Goal: Task Accomplishment & Management: Manage account settings

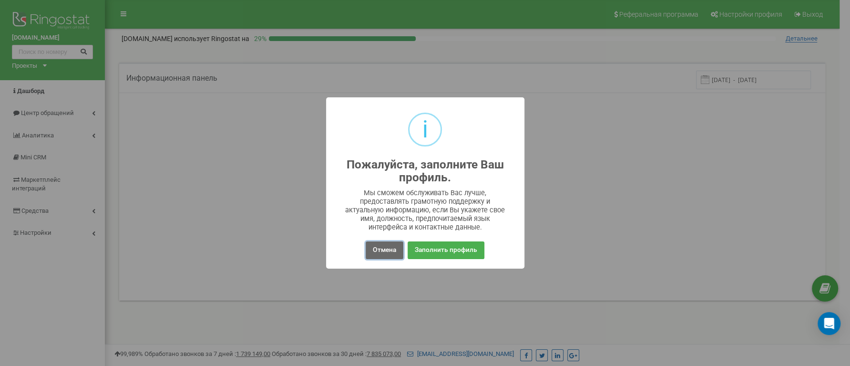
click at [391, 248] on button "Отмена" at bounding box center [385, 250] width 38 height 18
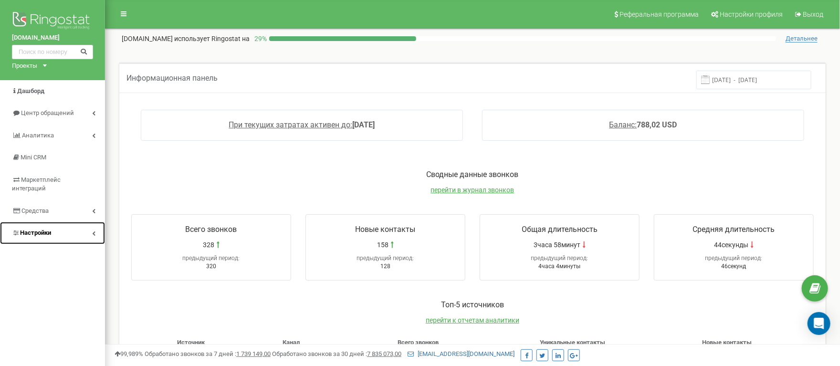
click at [67, 236] on link "Настройки" at bounding box center [52, 233] width 105 height 22
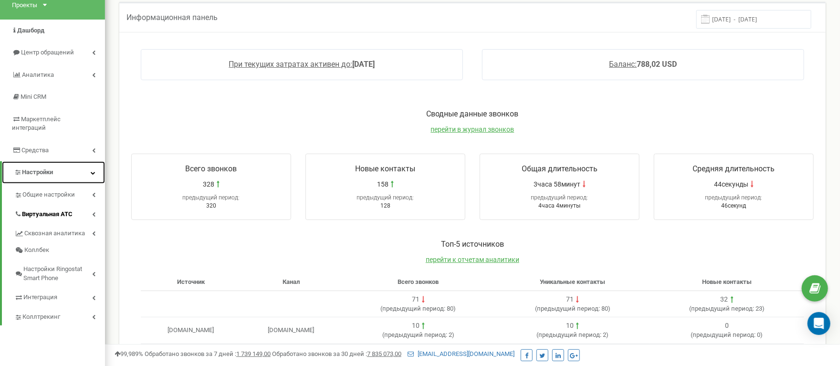
scroll to position [72, 0]
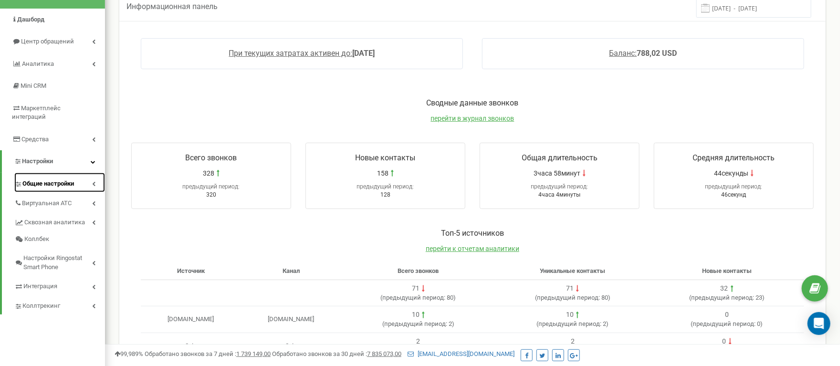
click at [92, 186] on icon at bounding box center [93, 183] width 3 height 5
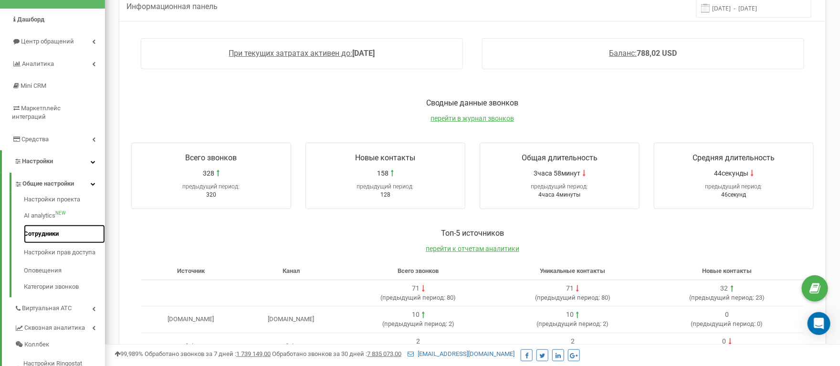
click at [59, 241] on link "Сотрудники" at bounding box center [64, 234] width 81 height 19
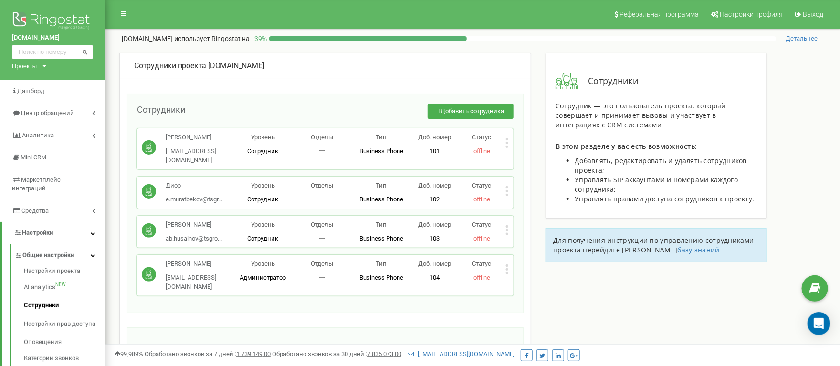
click at [507, 270] on icon at bounding box center [507, 269] width 2 height 2
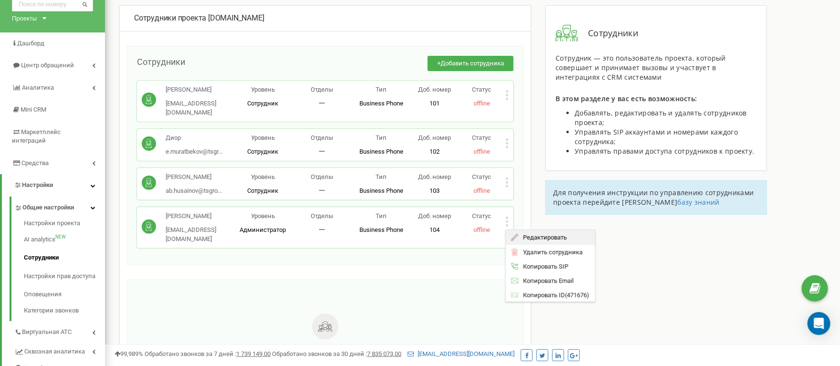
click at [551, 238] on span "Редактировать" at bounding box center [542, 237] width 49 height 6
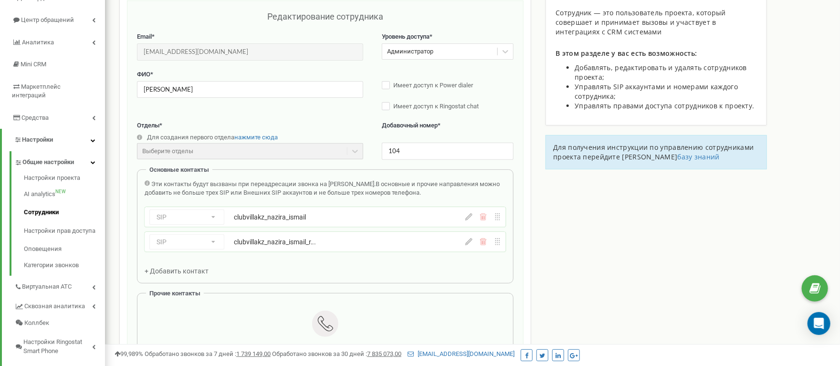
scroll to position [95, 0]
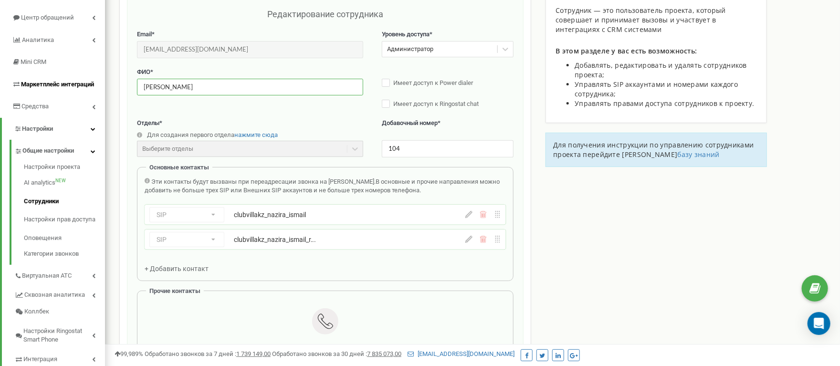
drag, startPoint x: 215, startPoint y: 87, endPoint x: 100, endPoint y: 87, distance: 115.0
click at [100, 87] on div "[DOMAIN_NAME] Проекты [DOMAIN_NAME] Дашборд Центр обращений Аналитика Mini CRM …" at bounding box center [420, 297] width 840 height 784
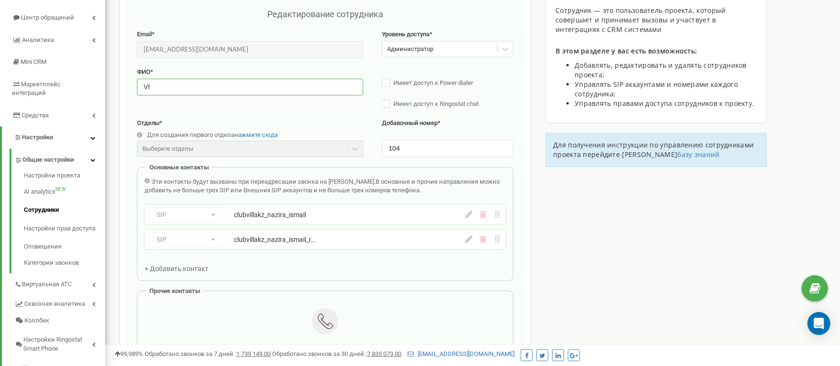
type input "V"
click at [300, 95] on input "text" at bounding box center [250, 87] width 226 height 17
type input "V"
click at [386, 85] on label "Имеет доступ к Power dialer" at bounding box center [448, 84] width 132 height 10
click at [390, 109] on label "Имеет доступ к Ringostat chat" at bounding box center [448, 105] width 132 height 10
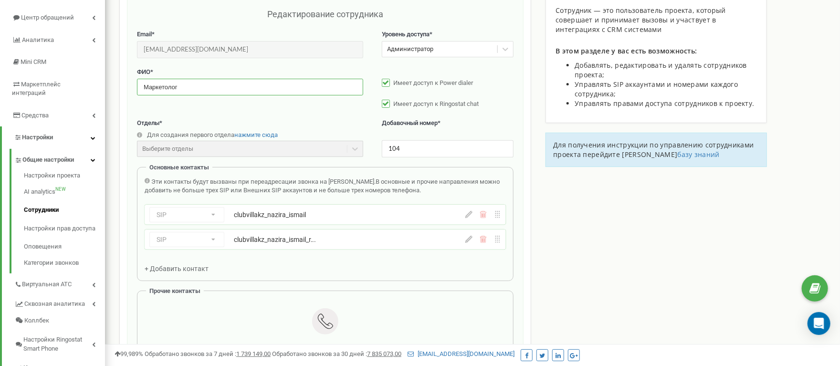
type input "Маркетолог"
click at [408, 151] on input "104" at bounding box center [448, 148] width 132 height 17
type input "105"
click at [329, 115] on div "ФИО * Маркетолог Имеет доступ к Power dialer Имеет доступ к Ringostat chat" at bounding box center [325, 93] width 376 height 51
click at [489, 223] on div "SIP Номер телефона SIP Внешний SIP clubvillakz_nazira_ismail" at bounding box center [325, 215] width 361 height 20
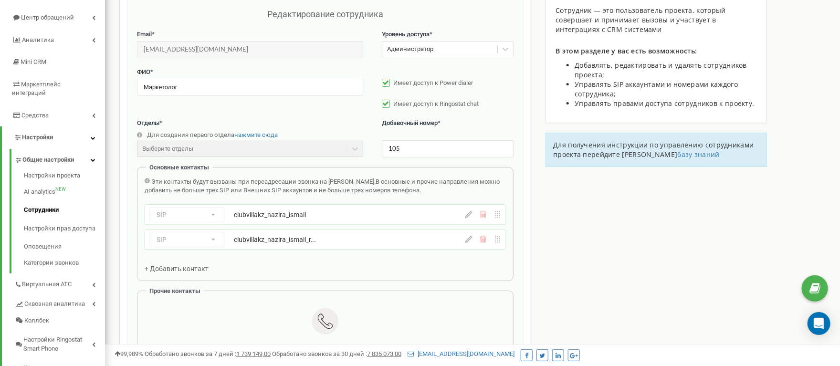
click at [485, 218] on icon at bounding box center [482, 214] width 7 height 7
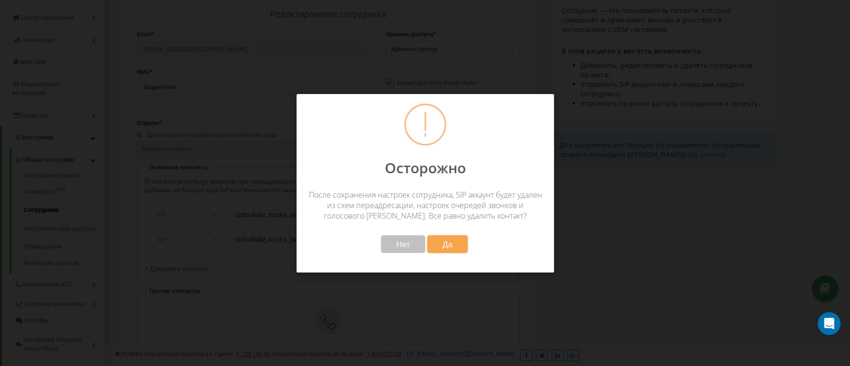
click at [443, 240] on span "Да" at bounding box center [447, 244] width 10 height 10
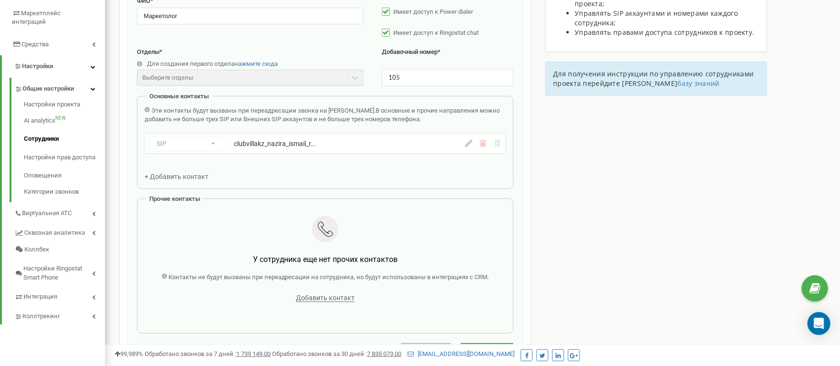
scroll to position [167, 0]
click at [484, 152] on div "SIP Номер телефона SIP Внешний SIP clubvillakz_nazira_ismail_r... clubvillakz_n…" at bounding box center [325, 143] width 361 height 20
click at [484, 146] on icon at bounding box center [484, 144] width 0 height 4
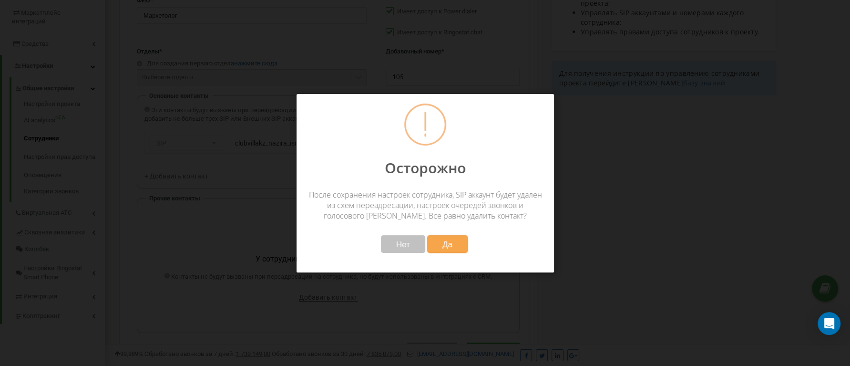
click at [440, 242] on button "Да" at bounding box center [447, 244] width 41 height 18
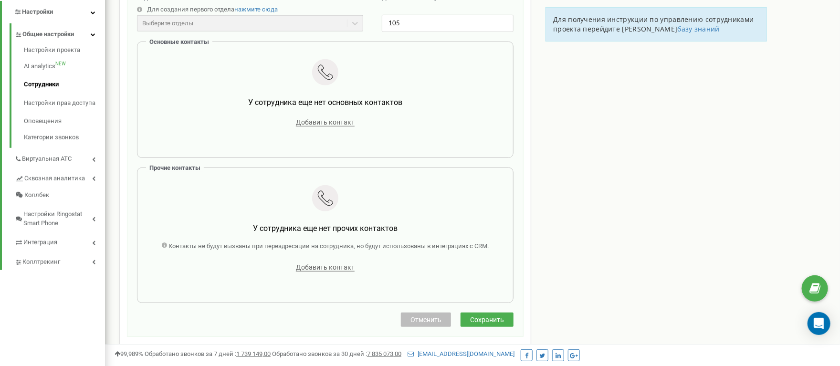
scroll to position [238, 0]
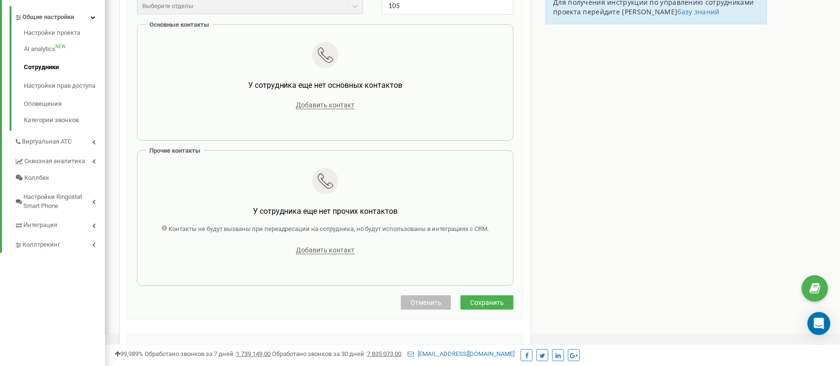
click at [488, 306] on span "Сохранить" at bounding box center [487, 303] width 34 height 8
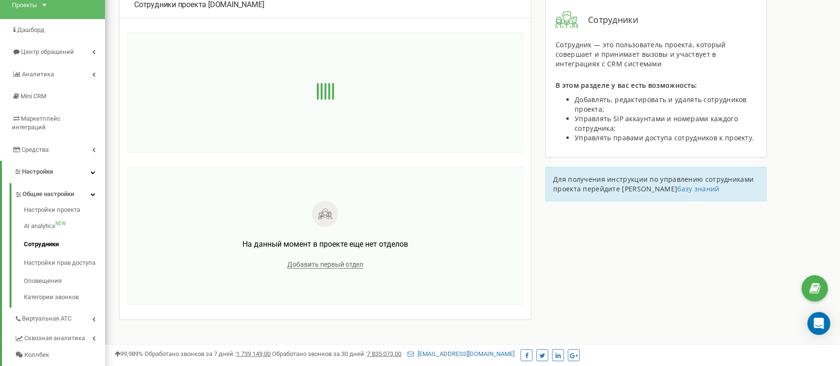
scroll to position [0, 0]
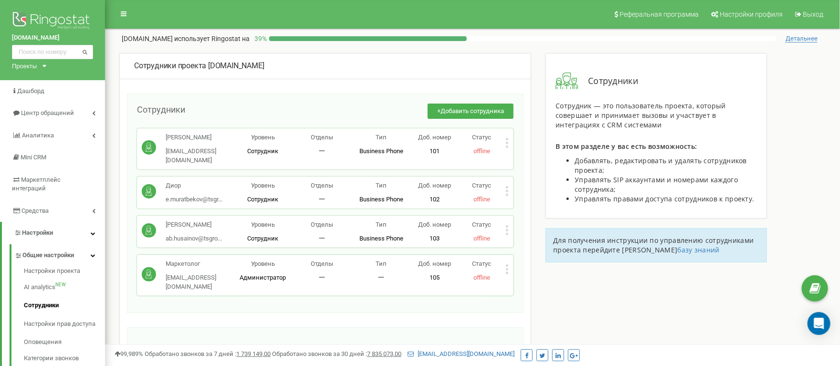
click at [508, 231] on icon at bounding box center [506, 230] width 3 height 10
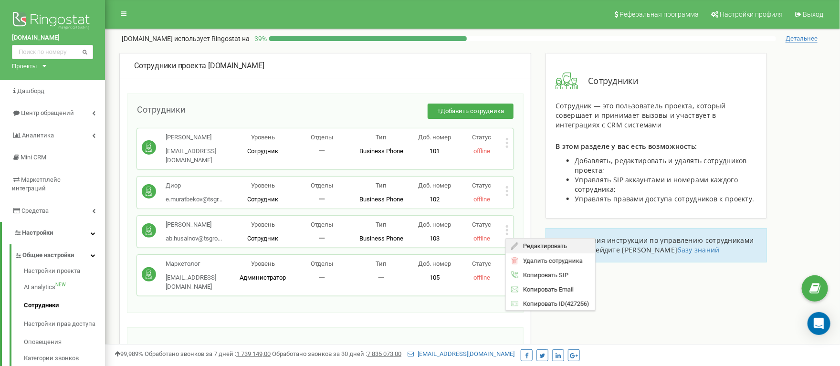
click at [525, 247] on span "Редактировать" at bounding box center [542, 246] width 49 height 6
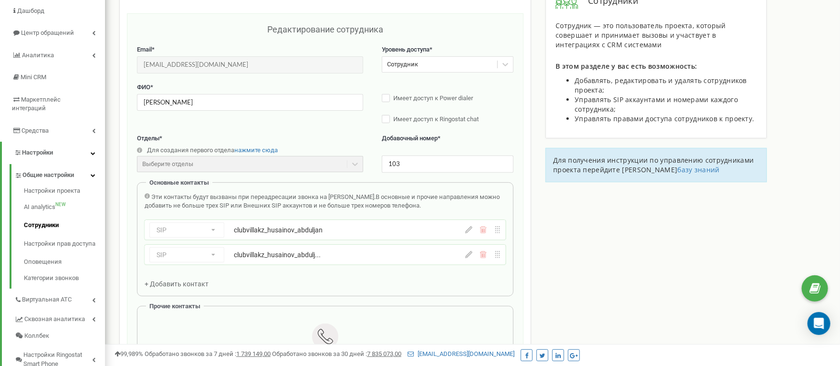
scroll to position [95, 0]
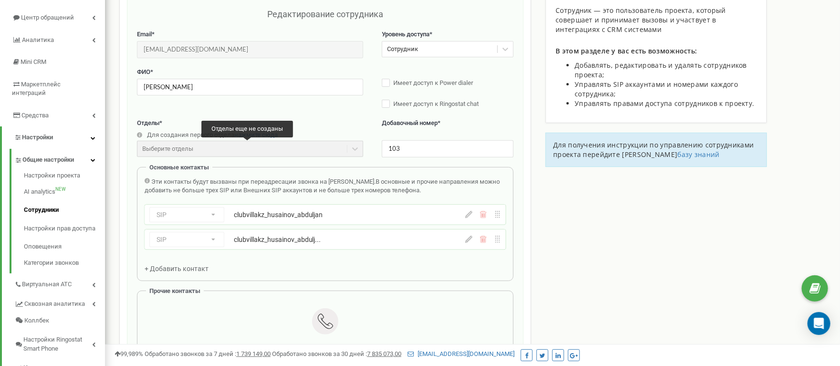
click at [258, 154] on div "Выберите отделы" at bounding box center [250, 149] width 226 height 16
click at [335, 154] on div "Выберите отделы" at bounding box center [250, 149] width 226 height 16
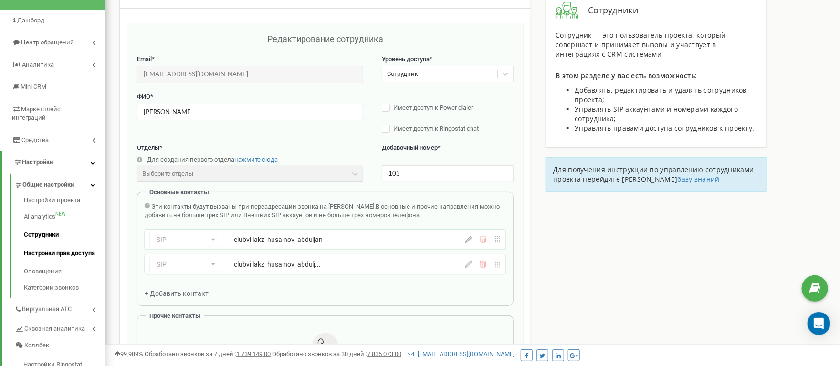
scroll to position [72, 0]
click at [41, 239] on link "Сотрудники" at bounding box center [64, 234] width 81 height 19
click at [47, 243] on link "Сотрудники" at bounding box center [64, 234] width 81 height 19
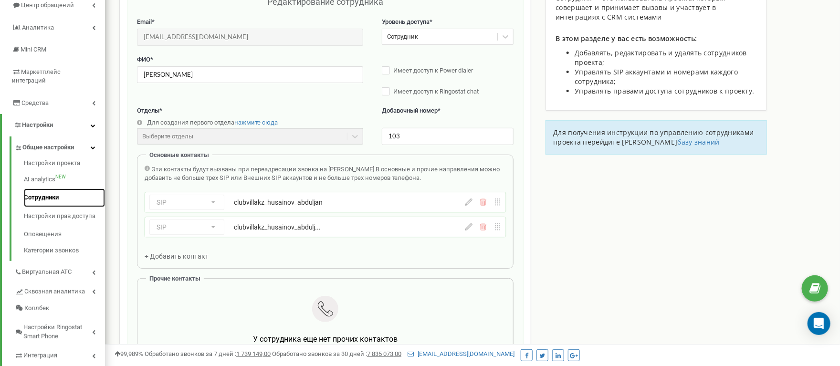
scroll to position [238, 0]
